Goal: Check status: Check status

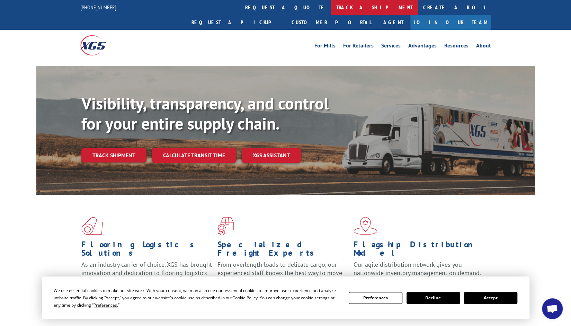
click at [331, 4] on link "track a shipment" at bounding box center [374, 7] width 87 height 15
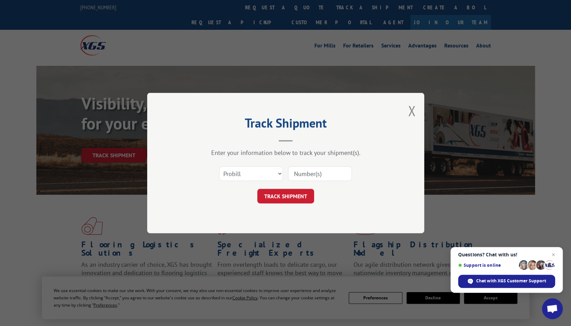
click at [300, 173] on input at bounding box center [320, 173] width 64 height 15
paste input "17690781"
type input "17690781"
click at [295, 201] on button "TRACK SHIPMENT" at bounding box center [285, 196] width 57 height 15
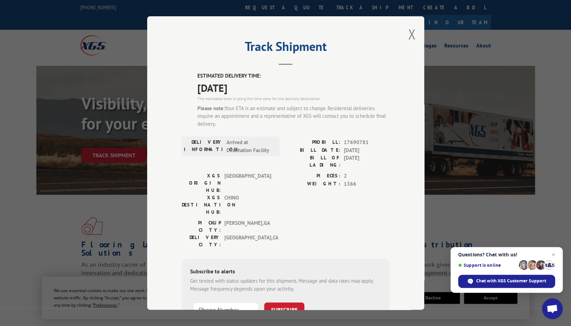
scroll to position [50, 0]
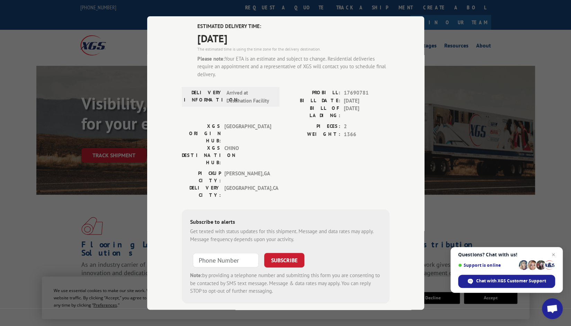
type input "+1 (___) ___-____"
click at [215, 253] on input "+1 (___) ___-____" at bounding box center [226, 260] width 66 height 15
type input "+1 (___) ___-____"
click at [166, 188] on div "Track Shipment ESTIMATED DELIVERY TIME: [DATE] The estimated time is using the …" at bounding box center [285, 162] width 277 height 293
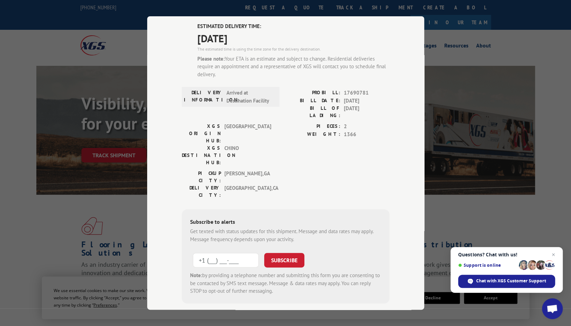
click at [205, 253] on input "+1 (___) ___-____" at bounding box center [226, 260] width 66 height 15
type input "[PHONE_NUMBER]"
click at [291, 253] on button "SUBSCRIBE" at bounding box center [284, 260] width 40 height 15
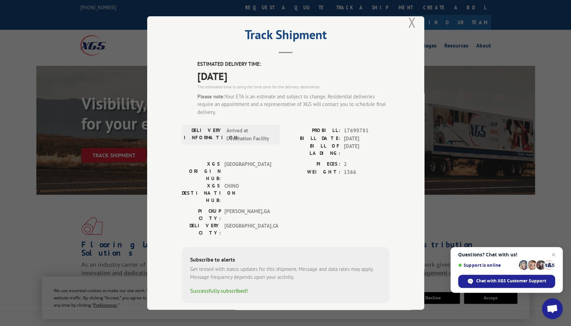
click at [408, 26] on button "Close modal" at bounding box center [412, 22] width 8 height 18
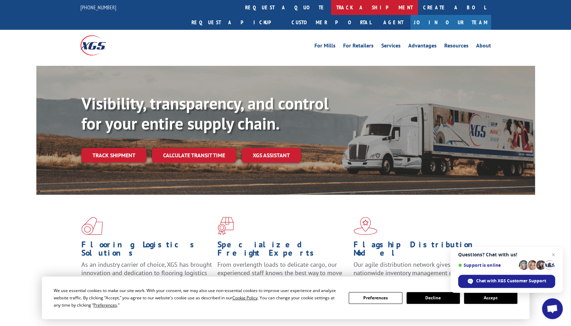
click at [331, 7] on link "track a shipment" at bounding box center [374, 7] width 87 height 15
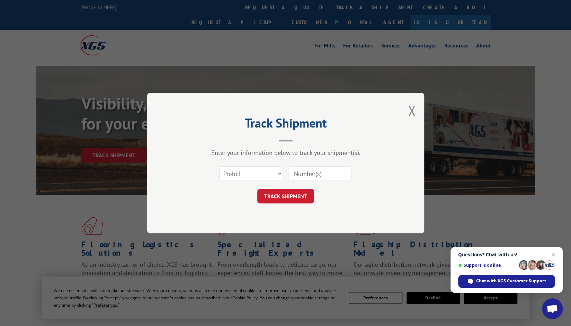
click at [300, 169] on input at bounding box center [320, 173] width 64 height 15
type input "17690781"
click at [289, 196] on button "TRACK SHIPMENT" at bounding box center [285, 196] width 57 height 15
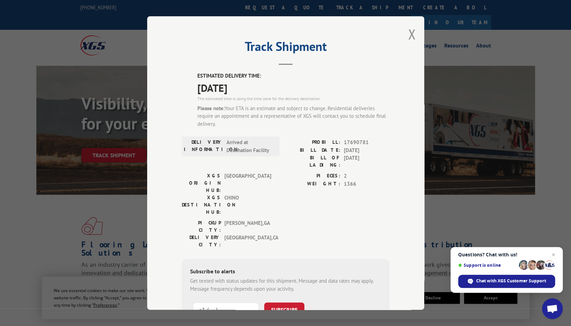
click at [221, 302] on input "+1 (___) ___-____" at bounding box center [226, 309] width 66 height 15
type input "[PHONE_NUMBER]"
click at [290, 302] on button "SUBSCRIBE" at bounding box center [284, 309] width 40 height 15
click at [401, 32] on div "Track Shipment ESTIMATED DELIVERY TIME: [DATE] The estimated time is using the …" at bounding box center [285, 162] width 277 height 293
click at [409, 33] on button "Close modal" at bounding box center [412, 34] width 8 height 18
